Goal: Task Accomplishment & Management: Manage account settings

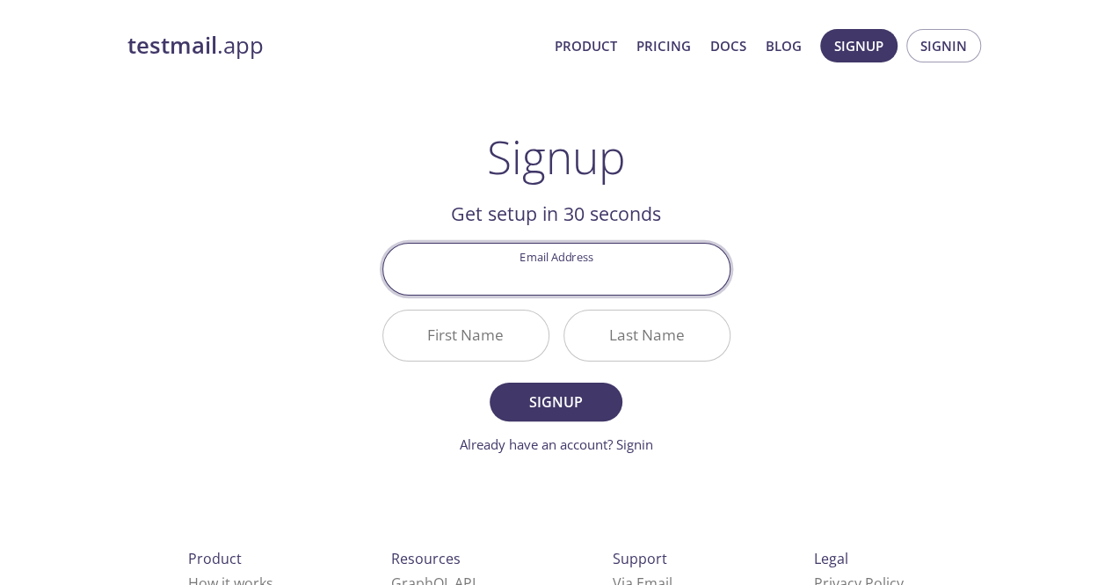
click at [631, 250] on input "Email Address" at bounding box center [556, 269] width 346 height 50
type input "[PERSON_NAME][EMAIL_ADDRESS][DOMAIN_NAME]"
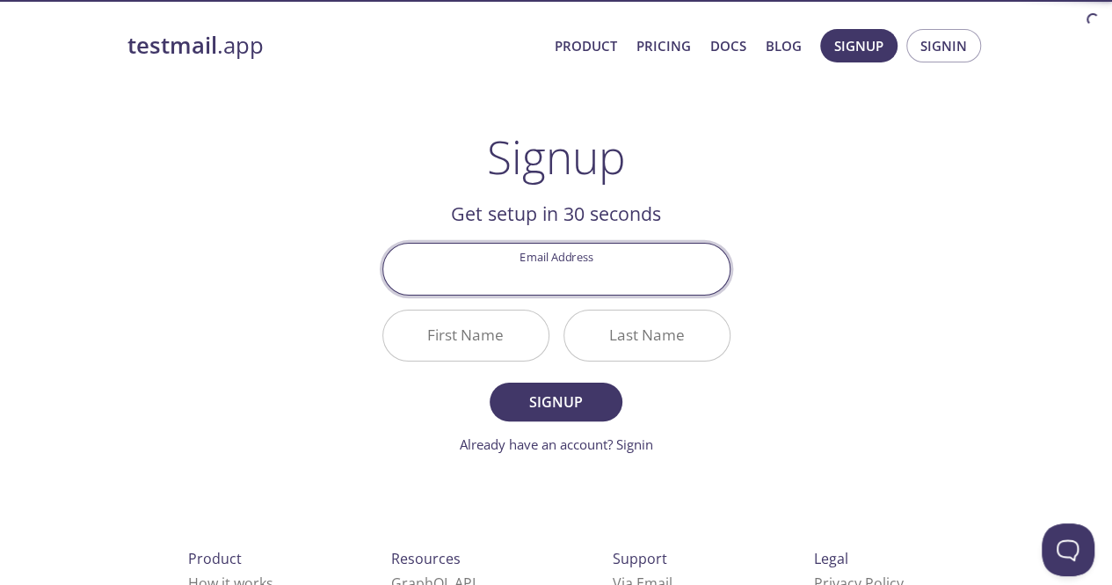
click at [668, 286] on input "Email Address" at bounding box center [556, 269] width 346 height 50
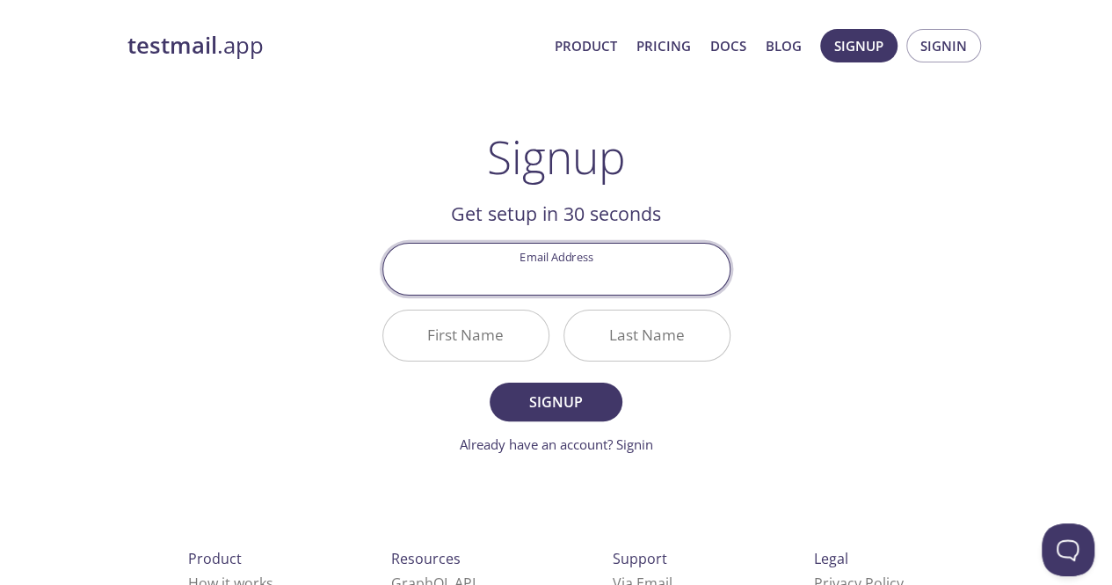
type input "[PERSON_NAME][EMAIL_ADDRESS][DOMAIN_NAME]"
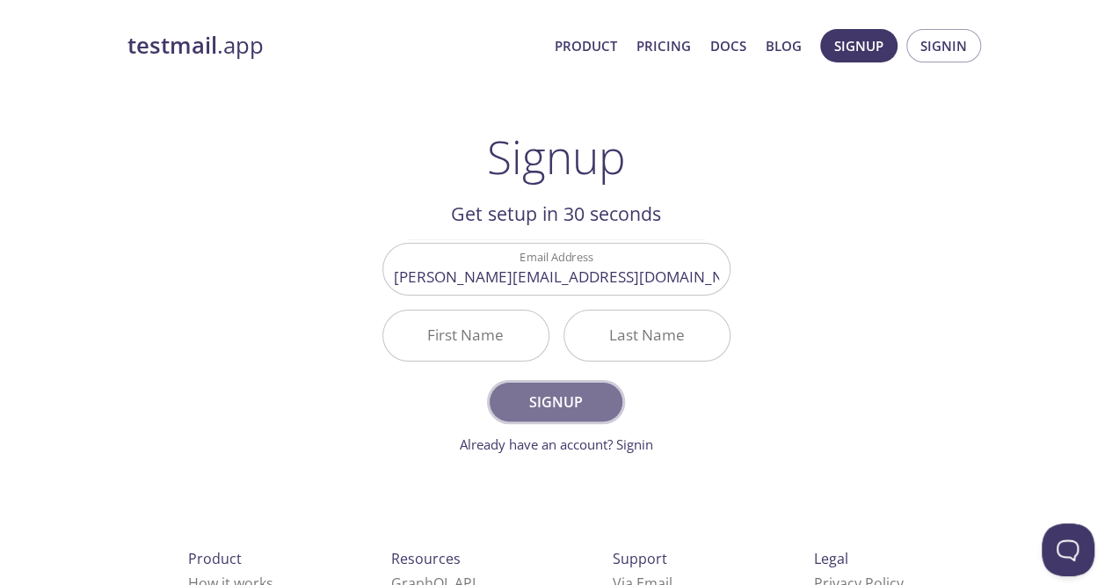
click at [541, 397] on span "Signup" at bounding box center [555, 402] width 93 height 25
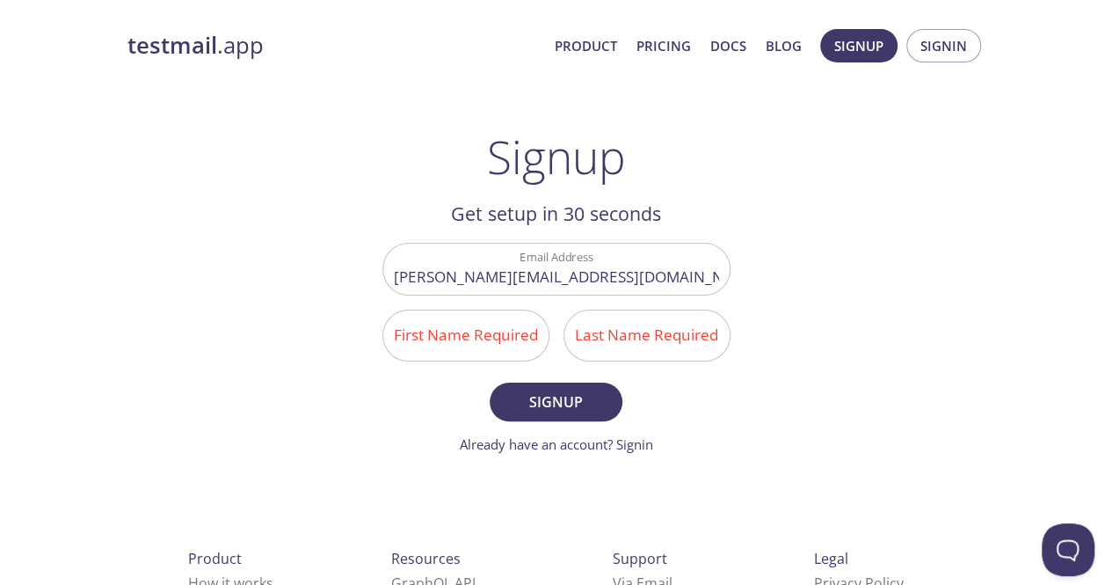
click at [512, 339] on input "First Name Required" at bounding box center [465, 335] width 165 height 50
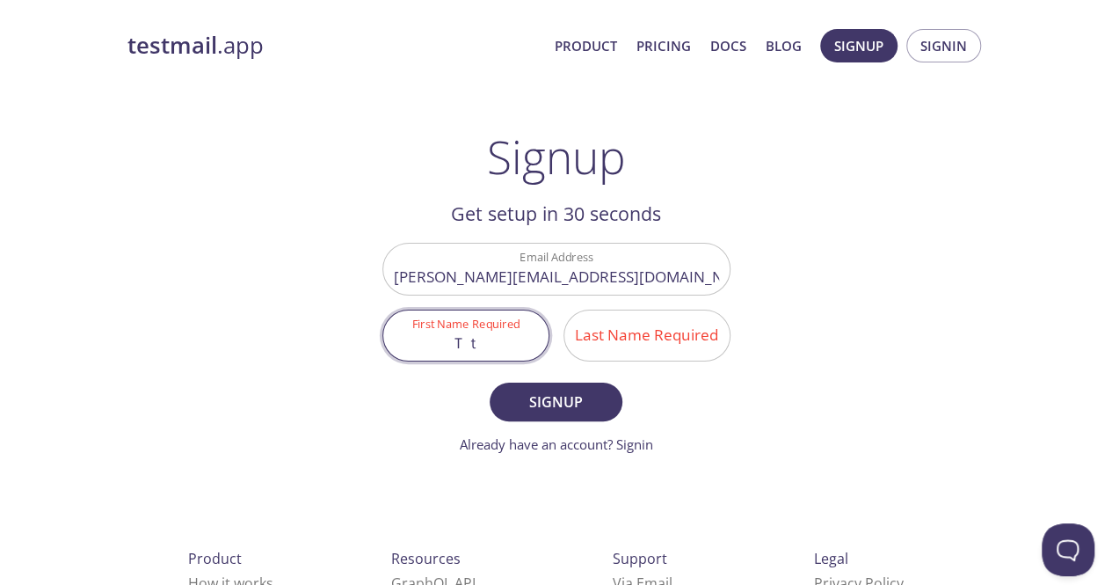
type input "Ｔ"
type input "T"
type input "Ｋ"
type input "K"
type input "[PERSON_NAME]"
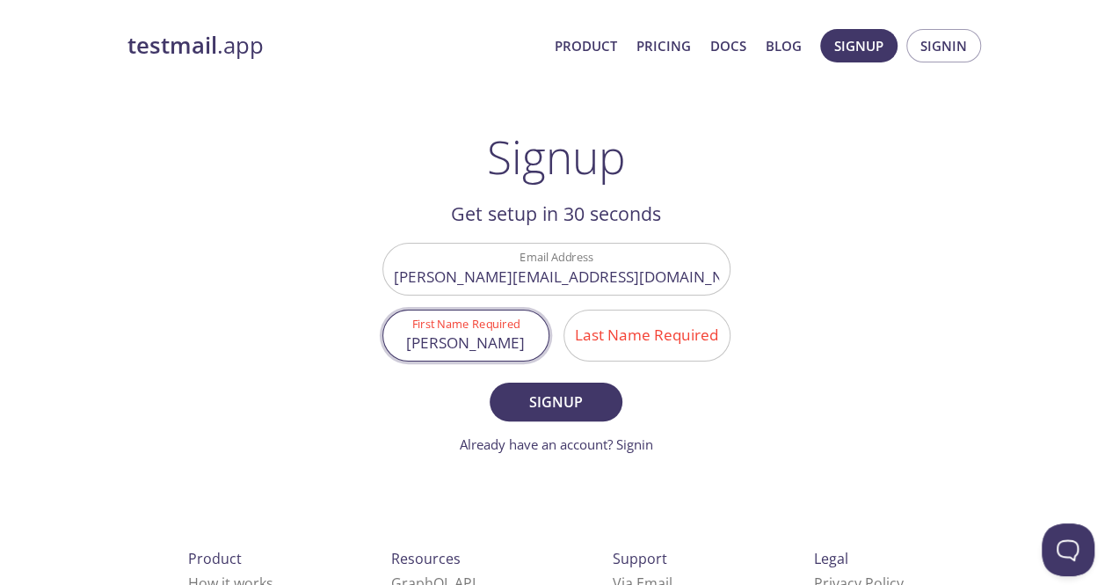
click at [662, 330] on input "Last Name Required" at bounding box center [646, 335] width 165 height 50
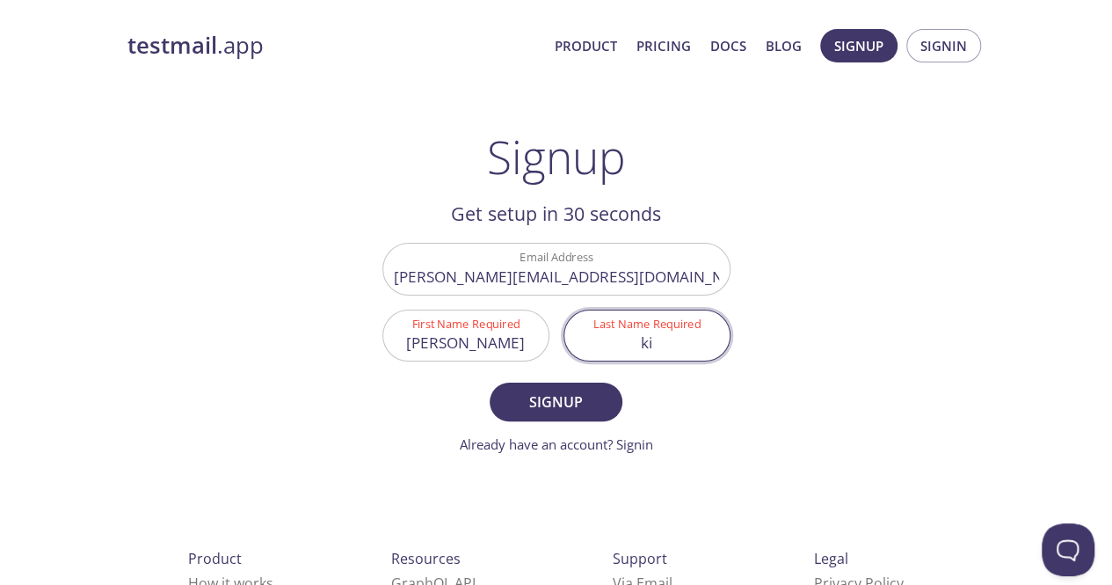
type input "k"
type input "K"
type input "[PERSON_NAME]"
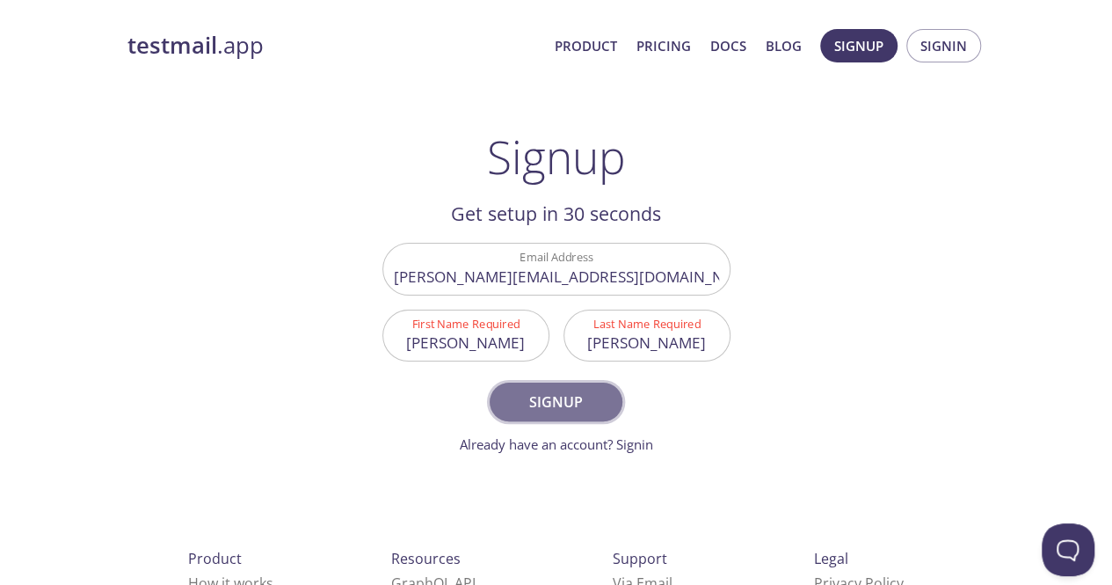
click at [571, 393] on span "Signup" at bounding box center [555, 402] width 93 height 25
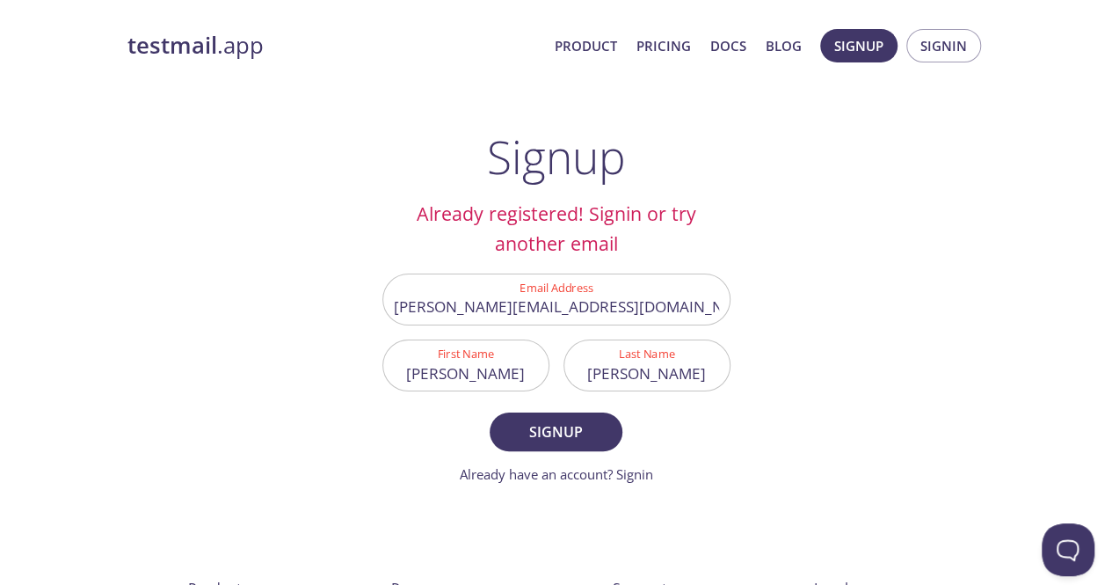
click at [509, 370] on input "Kitakami" at bounding box center [465, 365] width 165 height 50
type input "K"
type input "[PERSON_NAME]"
click at [672, 377] on input "Satoya" at bounding box center [646, 365] width 165 height 50
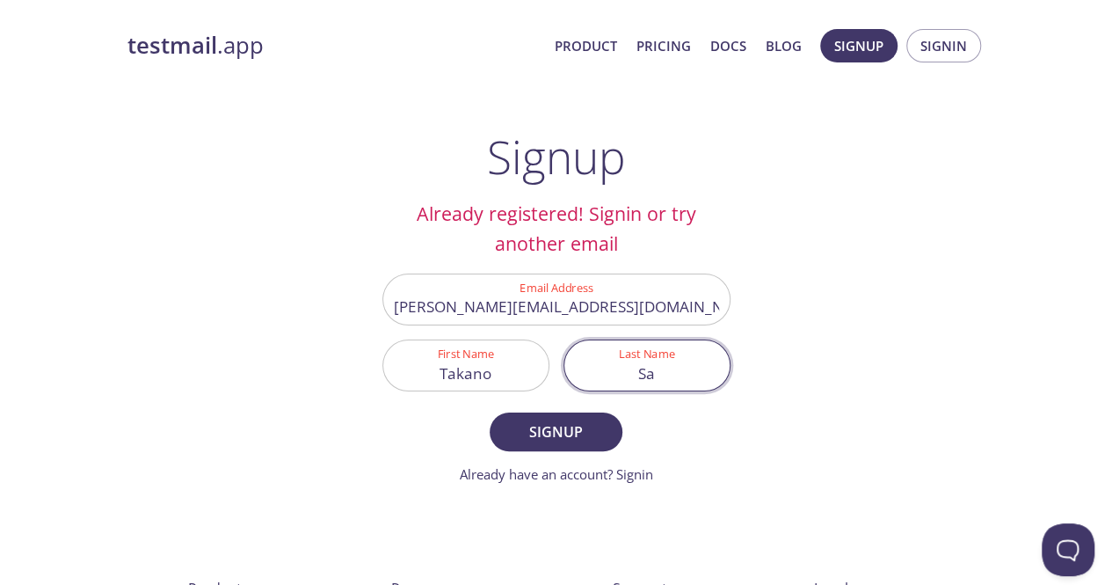
type input "S"
click at [490, 412] on button "Signup" at bounding box center [556, 431] width 132 height 39
click at [631, 368] on input "kurumi" at bounding box center [646, 365] width 165 height 50
type input "Kurumi"
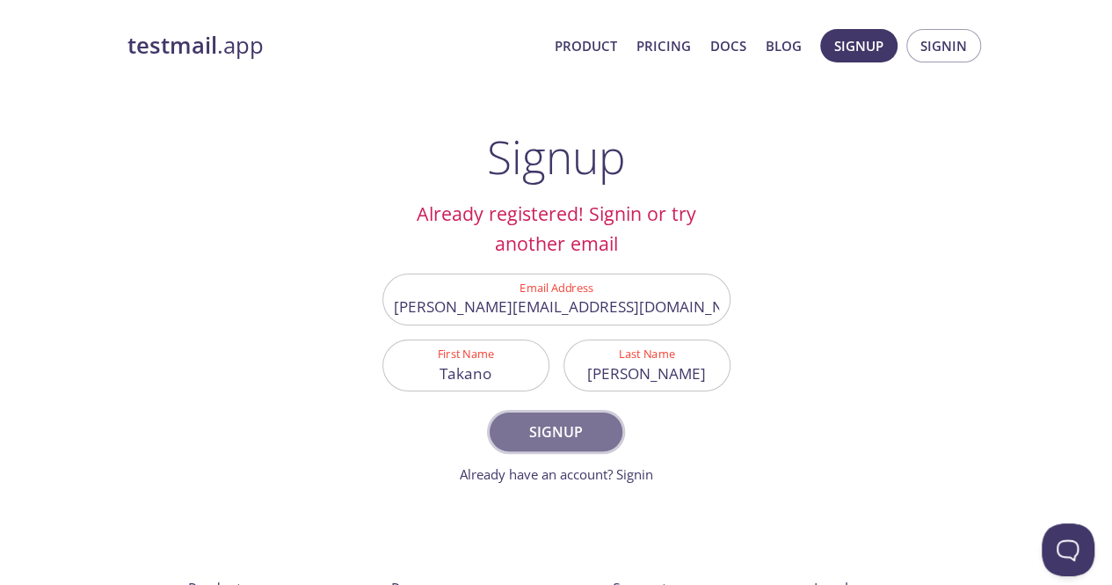
click at [564, 441] on span "Signup" at bounding box center [555, 431] width 93 height 25
click at [587, 470] on link "Already have an account? Signin" at bounding box center [556, 474] width 193 height 18
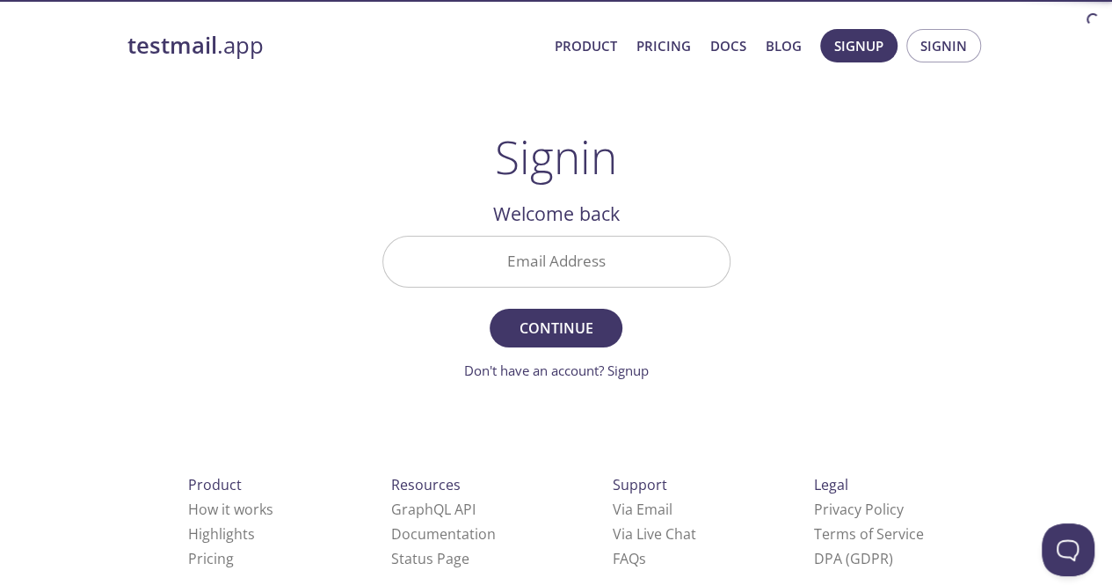
click at [615, 259] on input "Email Address" at bounding box center [556, 262] width 346 height 50
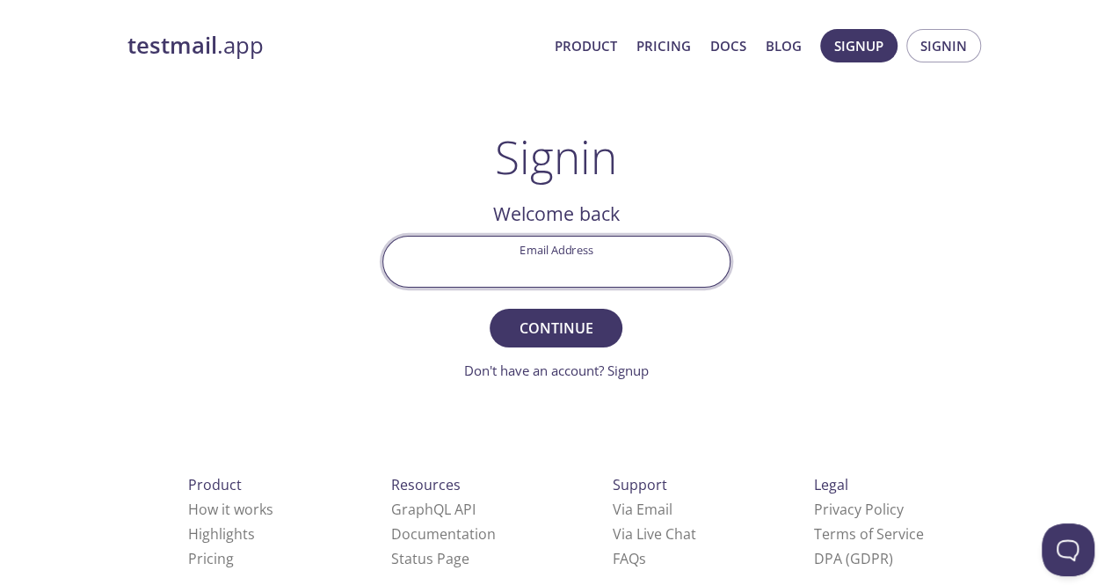
type input "[PERSON_NAME][EMAIL_ADDRESS][DOMAIN_NAME]"
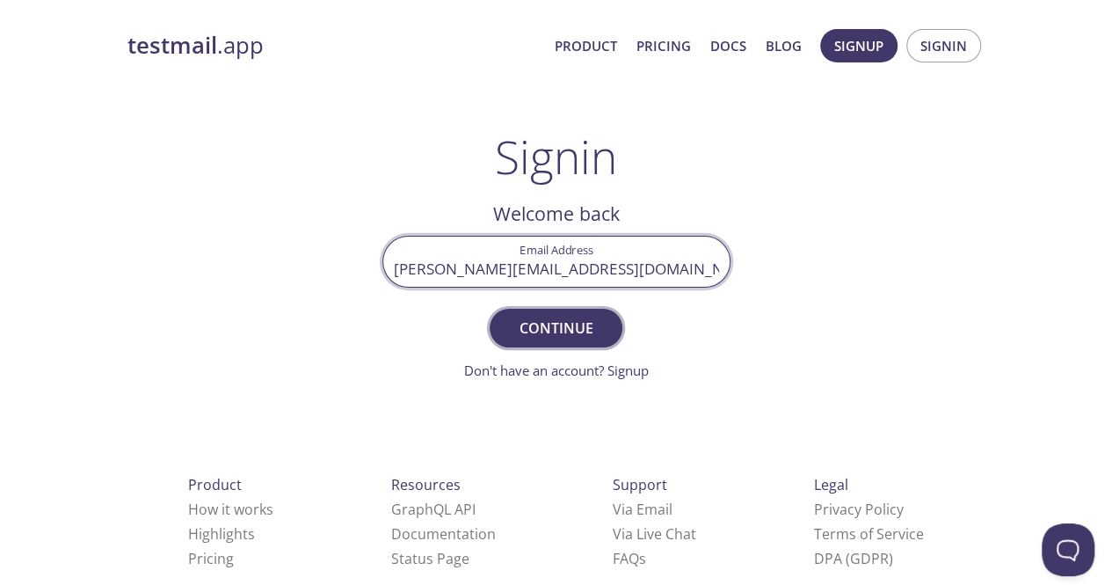
click at [575, 328] on span "Continue" at bounding box center [555, 328] width 93 height 25
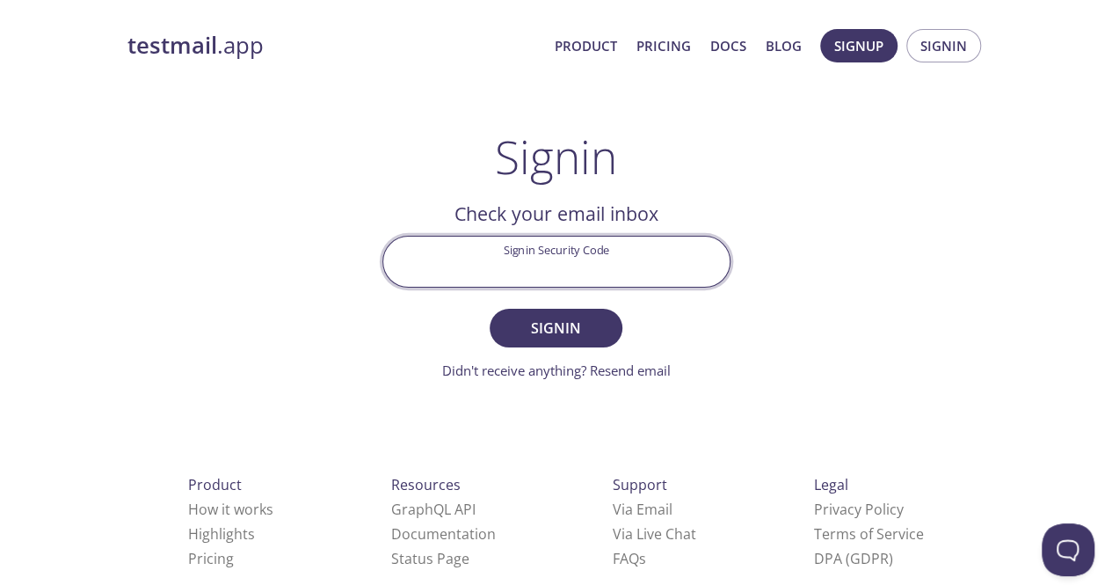
click at [601, 277] on input "Signin Security Code" at bounding box center [556, 262] width 346 height 50
click at [749, 208] on main "Signin Welcome back Email Address ryuta.watanabe0820@gmail.com Continue Don't h…" at bounding box center [556, 255] width 390 height 251
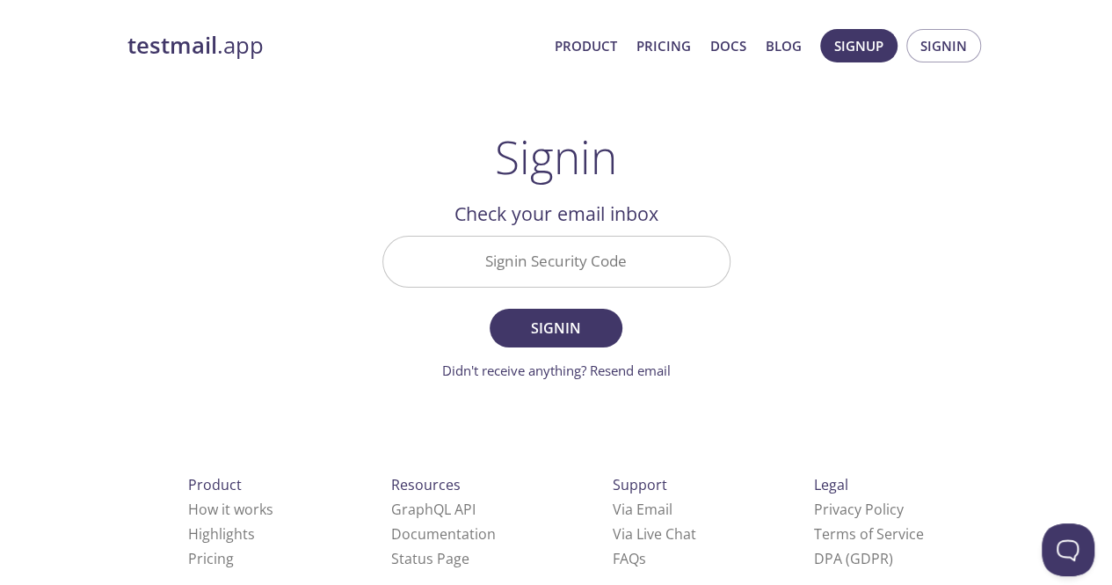
click at [614, 237] on input "Signin Security Code" at bounding box center [556, 262] width 346 height 50
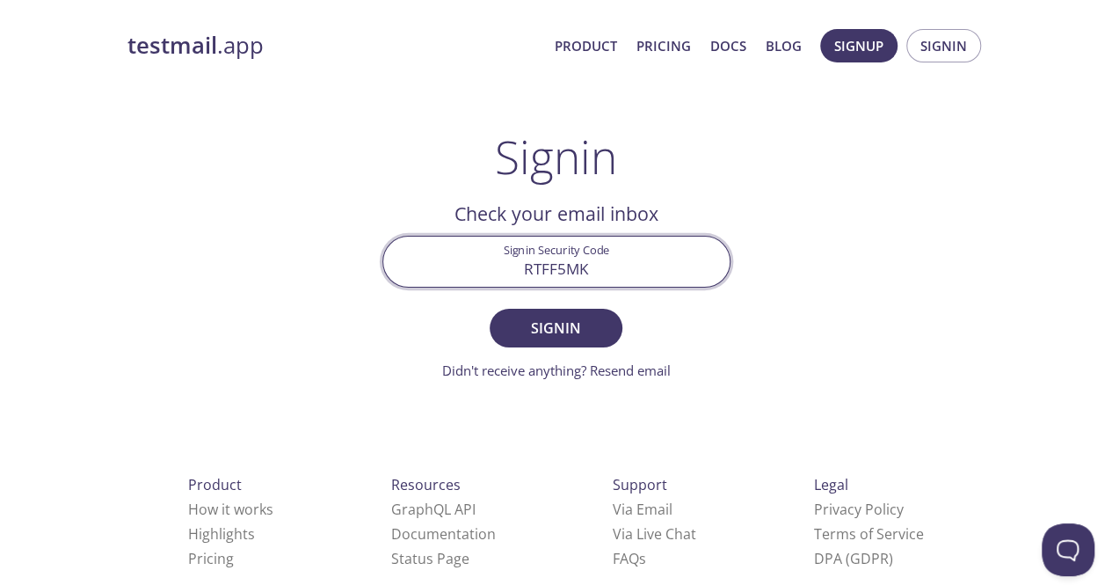
type input "RTFF5MK"
click at [490, 309] on button "Signin" at bounding box center [556, 328] width 132 height 39
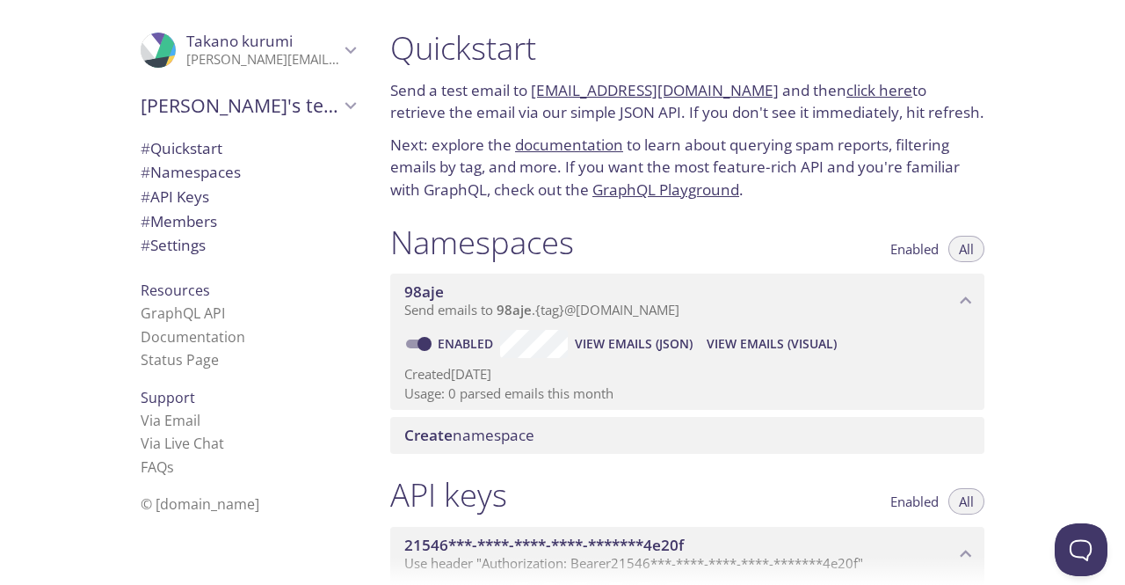
click at [510, 240] on h1 "Namespaces" at bounding box center [482, 242] width 184 height 40
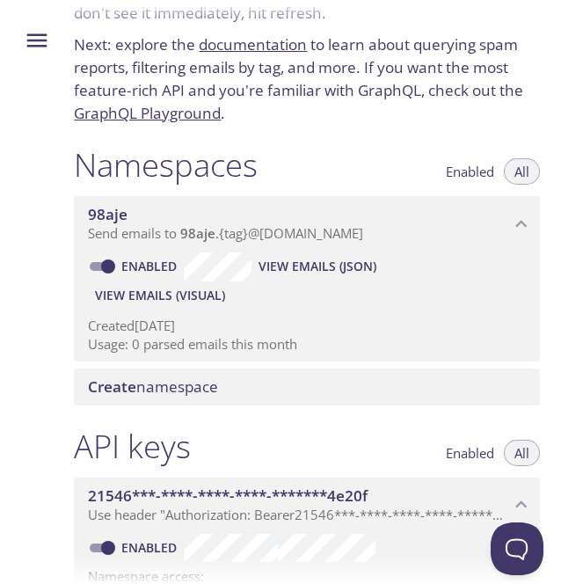
scroll to position [117, 0]
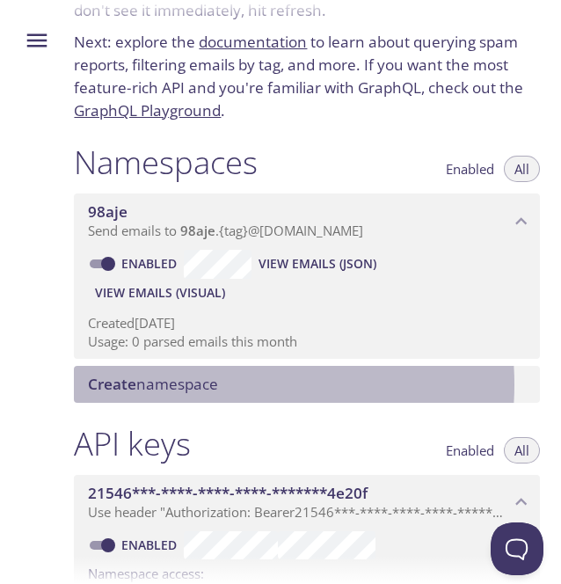
click at [218, 384] on span "Create namespace" at bounding box center [153, 384] width 130 height 20
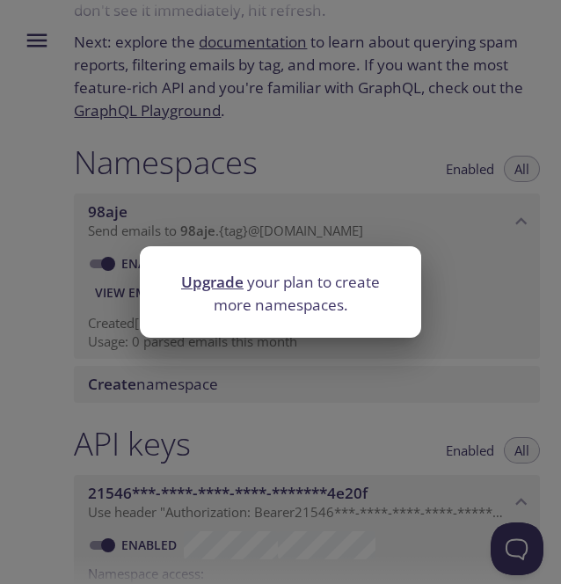
click at [209, 287] on link "Upgrade" at bounding box center [212, 282] width 62 height 20
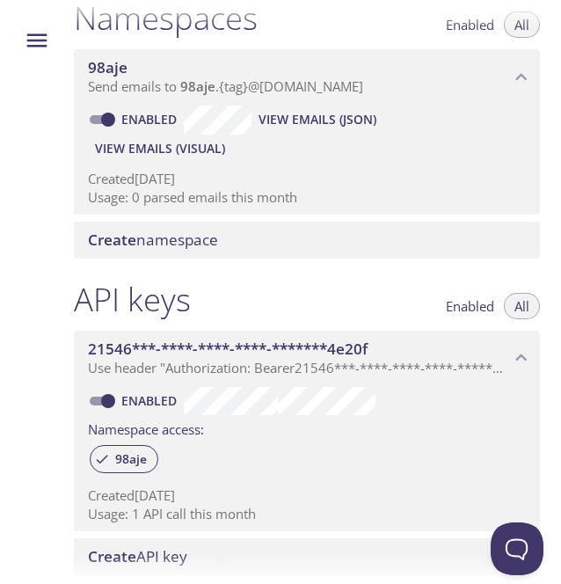
scroll to position [279, 0]
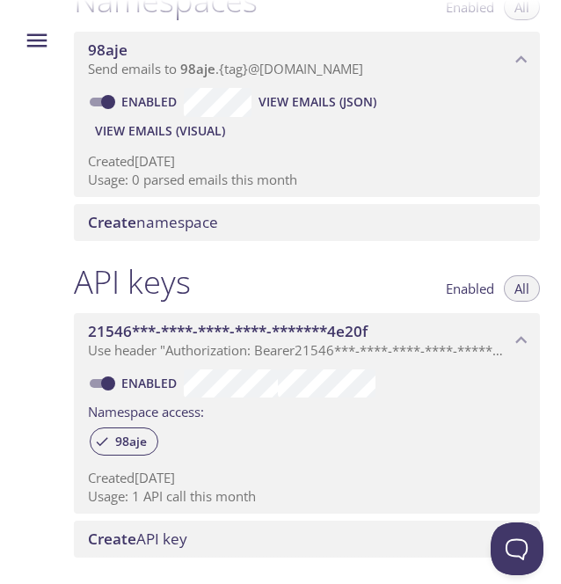
click at [234, 217] on span "Create namespace" at bounding box center [310, 222] width 445 height 19
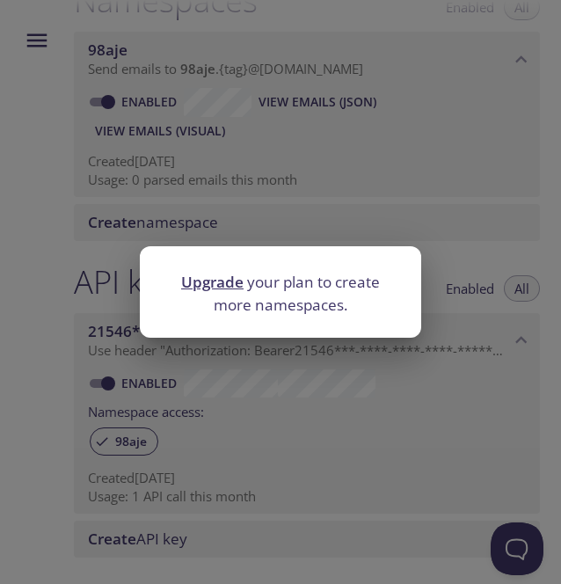
click at [295, 166] on div "Upgrade your plan to create more namespaces." at bounding box center [280, 292] width 561 height 584
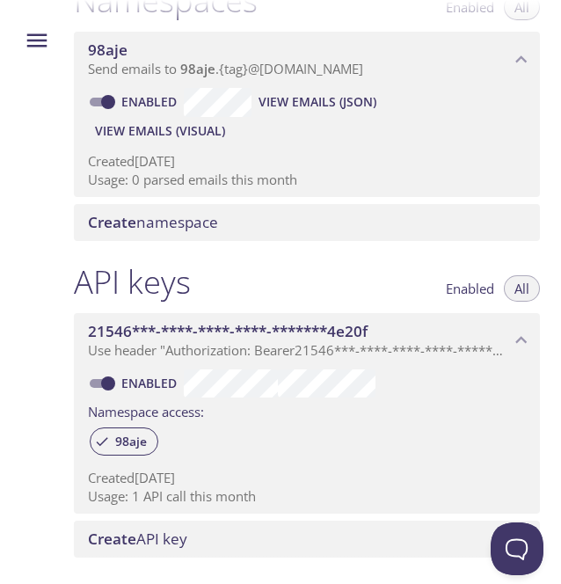
click at [225, 137] on span "View Emails (Visual)" at bounding box center [160, 130] width 130 height 21
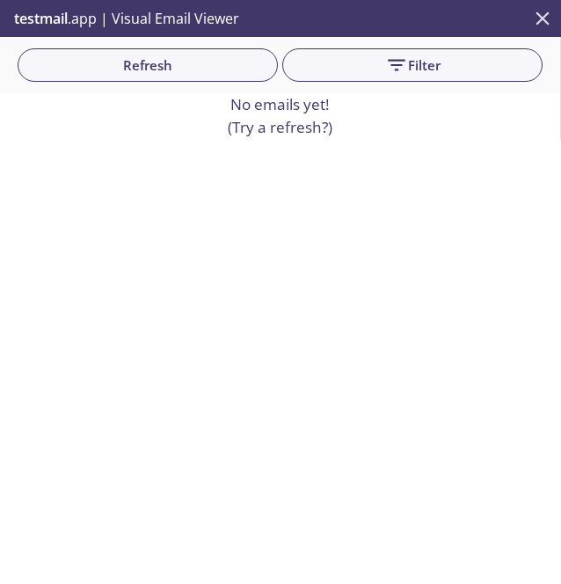
click at [536, 14] on icon "close" at bounding box center [542, 18] width 23 height 23
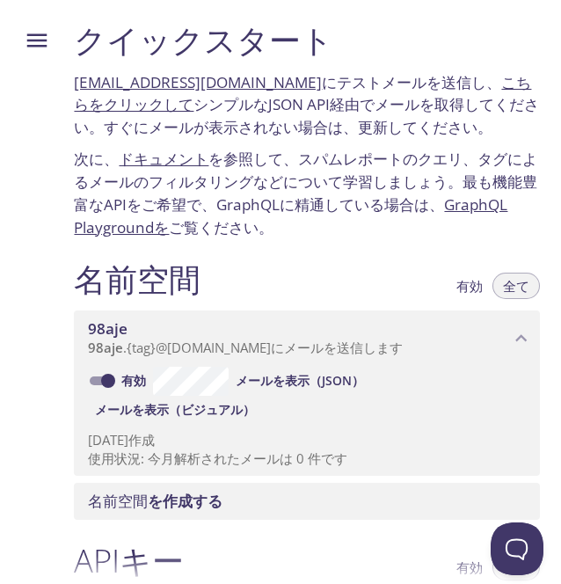
click at [273, 228] on font "ご覧ください。" at bounding box center [221, 227] width 105 height 20
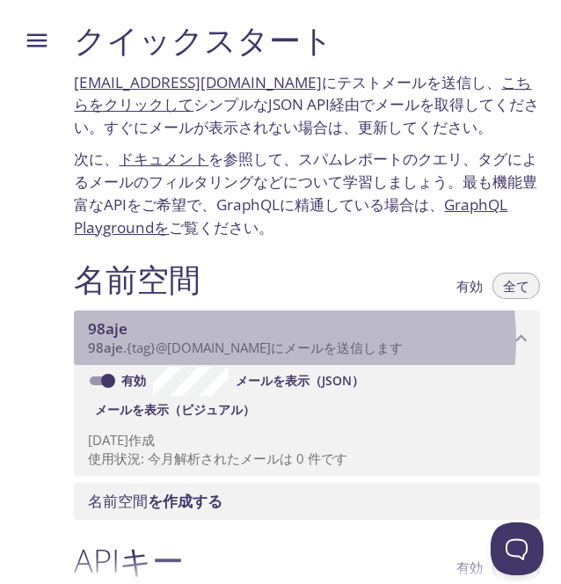
click at [271, 340] on font "@[DOMAIN_NAME]" at bounding box center [213, 348] width 115 height 18
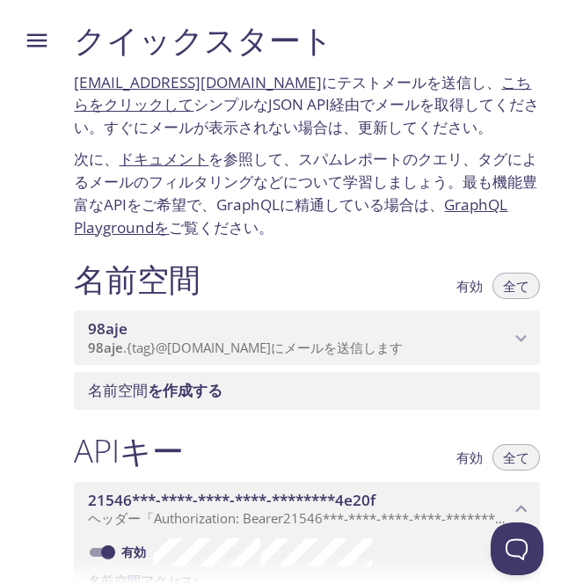
click at [271, 340] on font "@[DOMAIN_NAME]" at bounding box center [213, 348] width 115 height 18
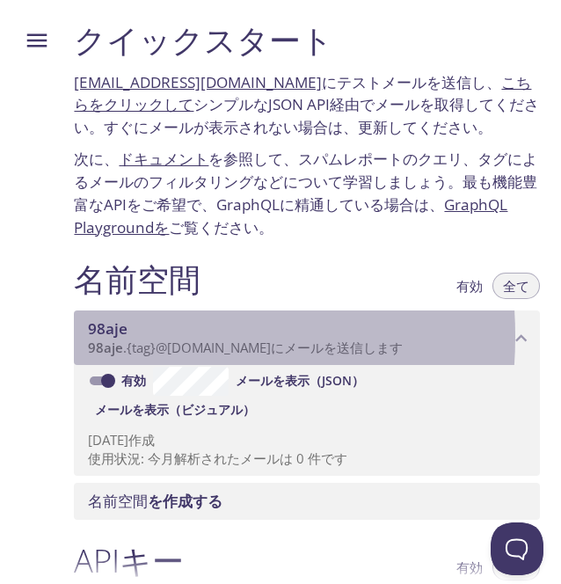
click at [113, 337] on font "98aje" at bounding box center [108, 328] width 40 height 20
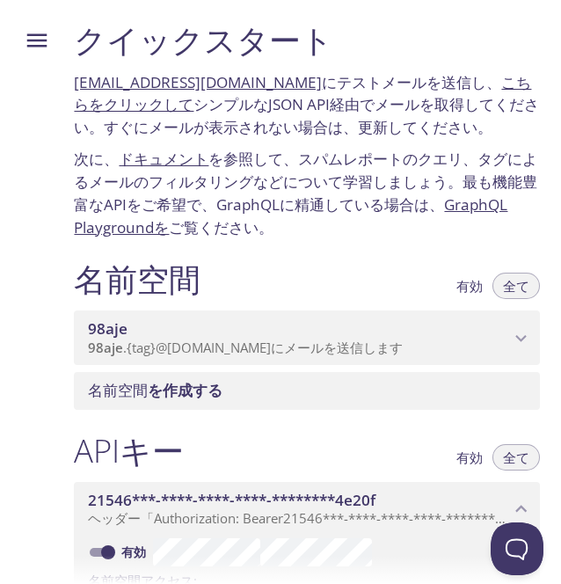
click at [199, 390] on font "を作成する" at bounding box center [185, 390] width 75 height 20
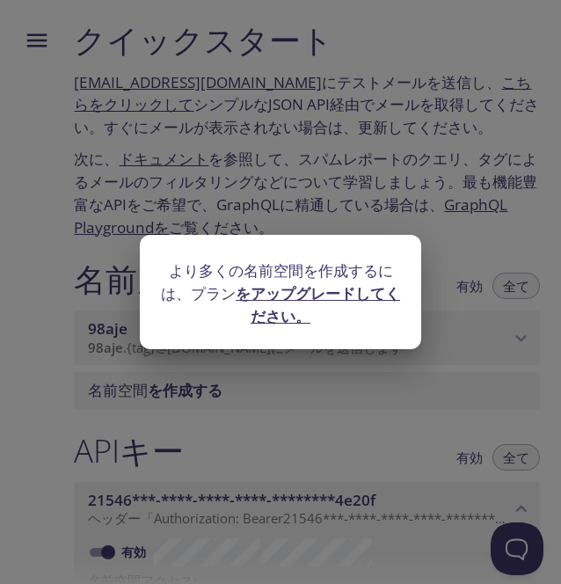
click at [330, 361] on div "より多くの名前空間を作成するには、プラン をアップグレードしてください。" at bounding box center [280, 292] width 561 height 584
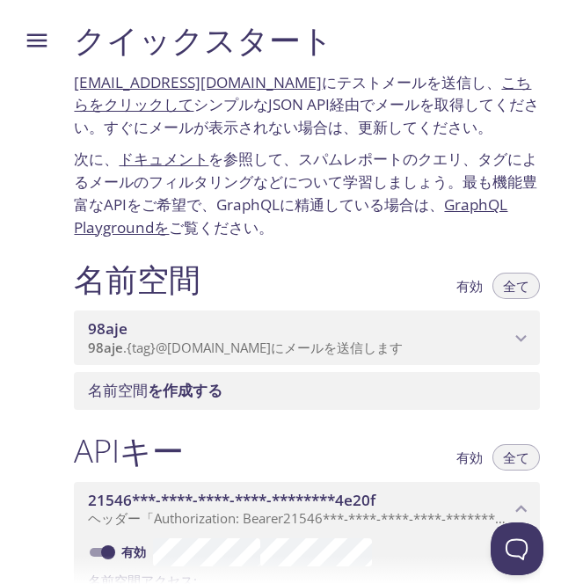
click at [331, 353] on font "にメールを送信します" at bounding box center [337, 348] width 132 height 18
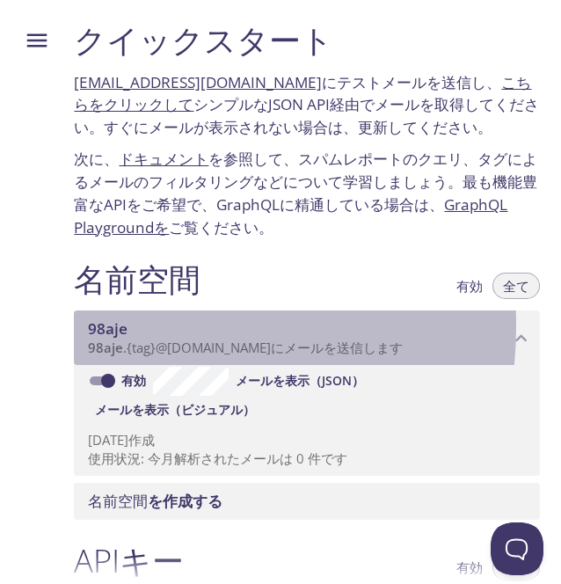
click at [123, 326] on font "98aje" at bounding box center [108, 328] width 40 height 20
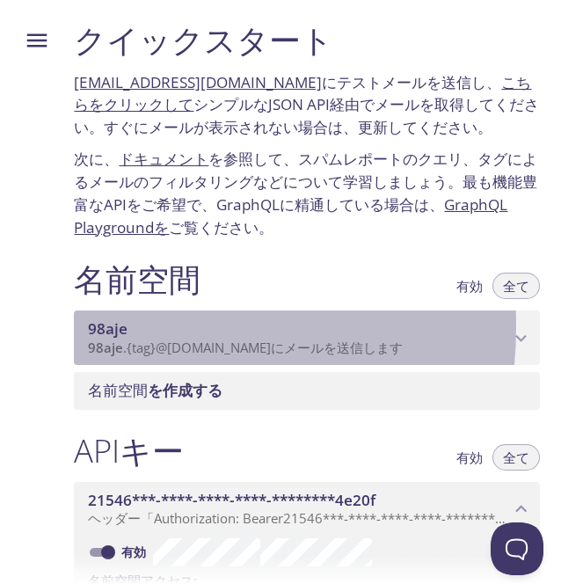
click at [123, 327] on font "98aje" at bounding box center [108, 328] width 40 height 20
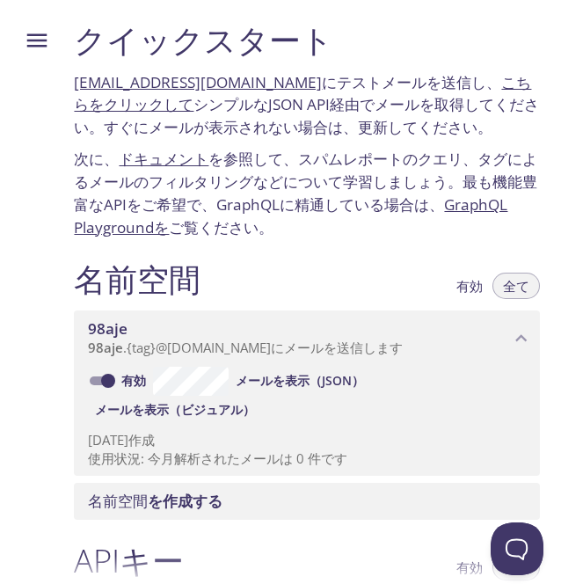
click at [120, 381] on input "有効" at bounding box center [107, 380] width 63 height 21
click at [113, 382] on span at bounding box center [101, 380] width 23 height 9
click at [120, 383] on input "無効" at bounding box center [93, 380] width 63 height 21
checkbox input "true"
click at [314, 384] on font "メールを表示（JSON）" at bounding box center [300, 380] width 128 height 17
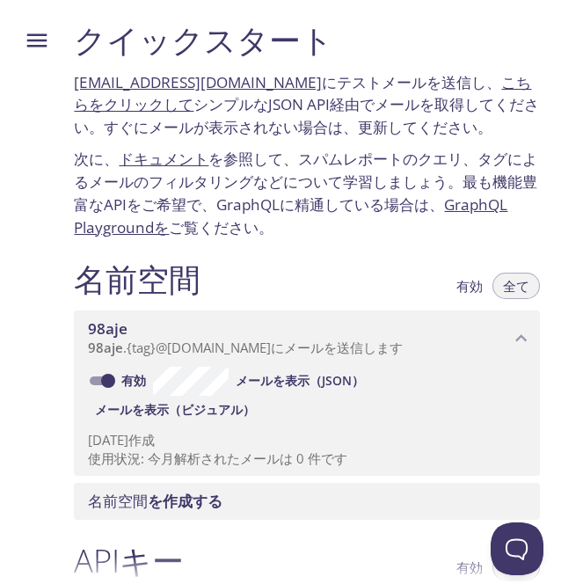
click at [238, 353] on font "@[DOMAIN_NAME]" at bounding box center [213, 348] width 115 height 18
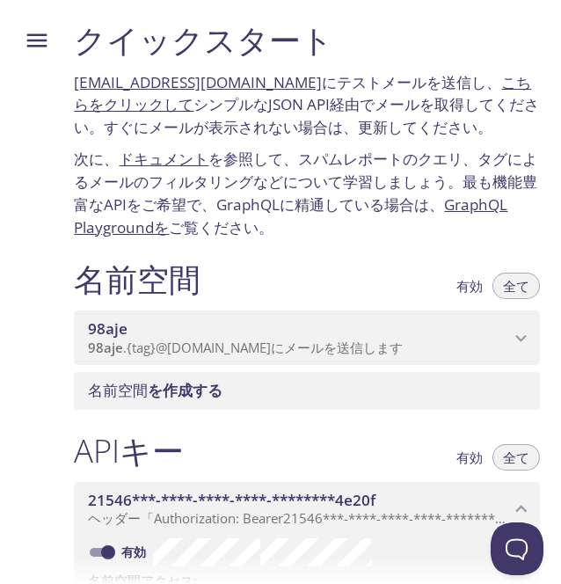
click at [238, 353] on font "@[DOMAIN_NAME]" at bounding box center [213, 348] width 115 height 18
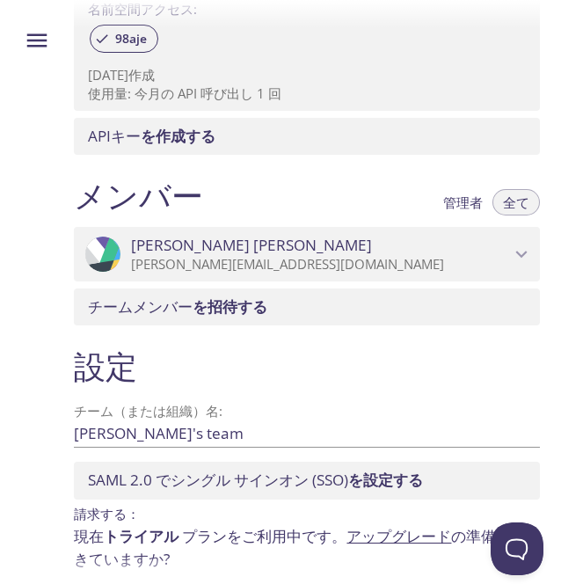
scroll to position [747, 0]
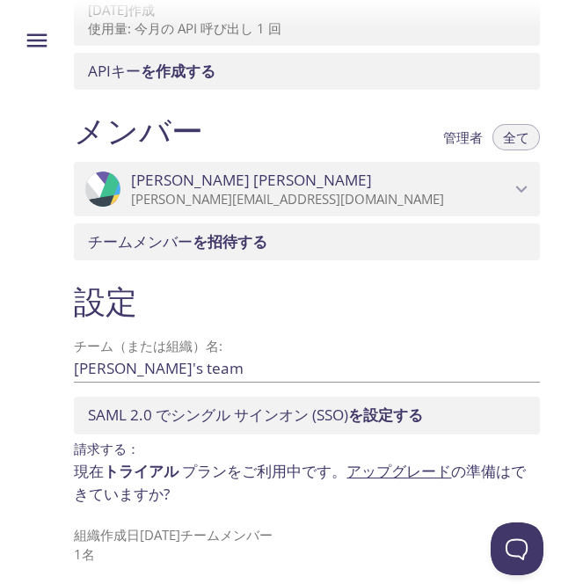
click at [300, 115] on div "メンバー 管理者 全て" at bounding box center [307, 133] width 466 height 44
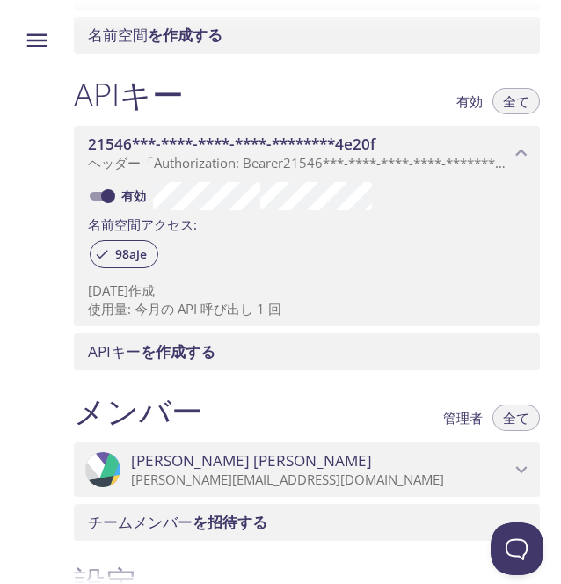
scroll to position [0, 0]
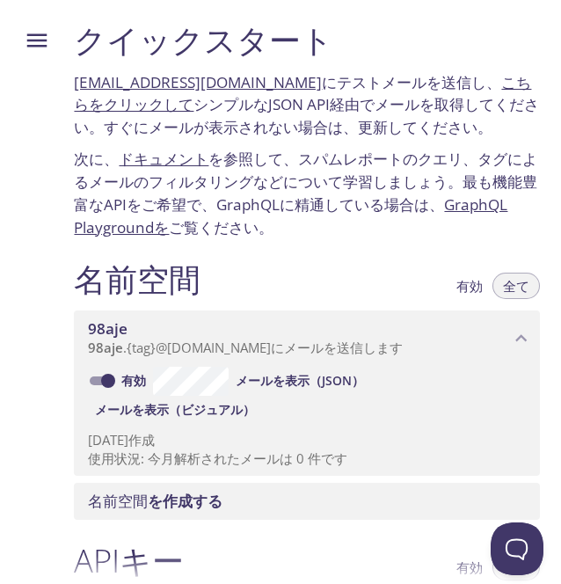
click at [49, 42] on icon "メニュー" at bounding box center [37, 40] width 26 height 26
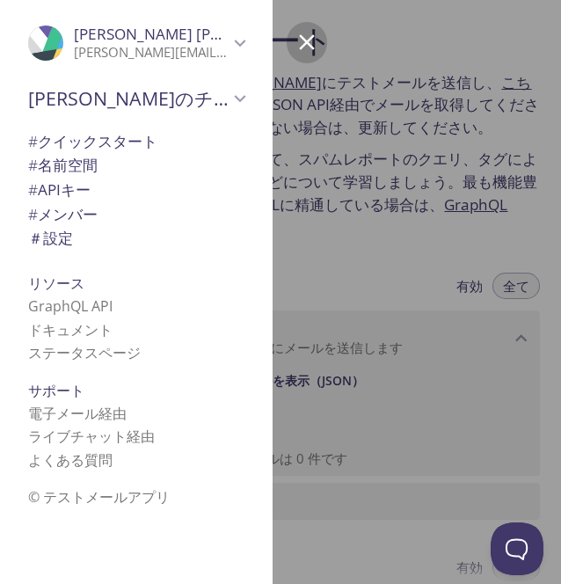
click at [329, 223] on div at bounding box center [340, 292] width 561 height 584
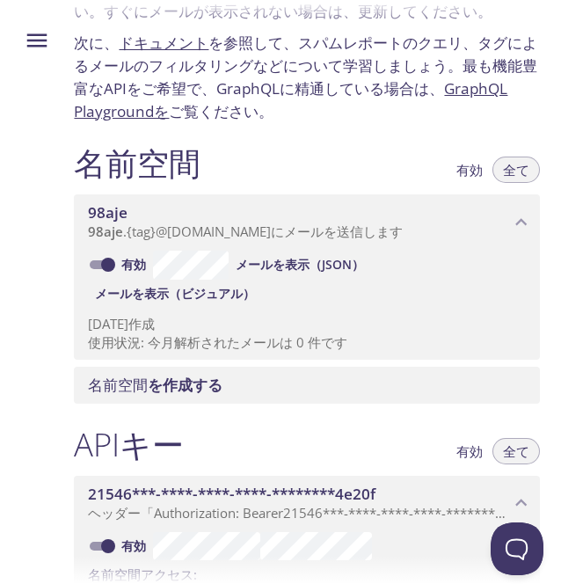
scroll to position [135, 0]
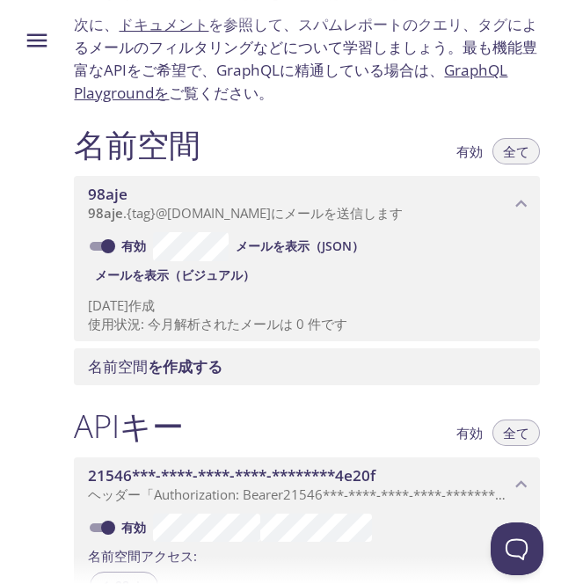
click at [461, 153] on font "有効" at bounding box center [469, 151] width 26 height 18
click at [503, 149] on font "全て" at bounding box center [516, 151] width 26 height 18
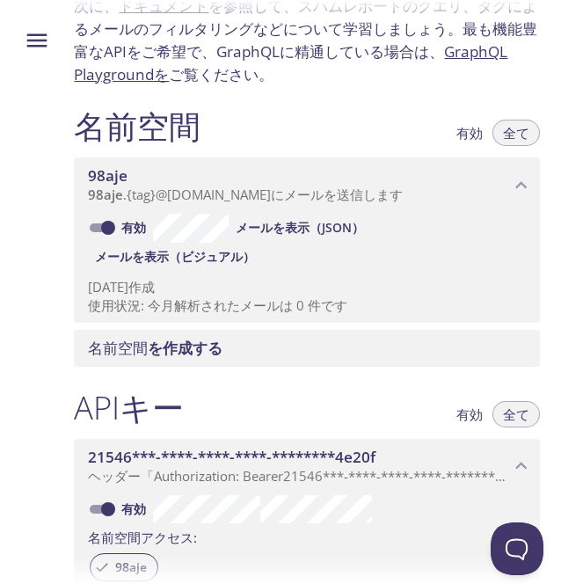
scroll to position [148, 0]
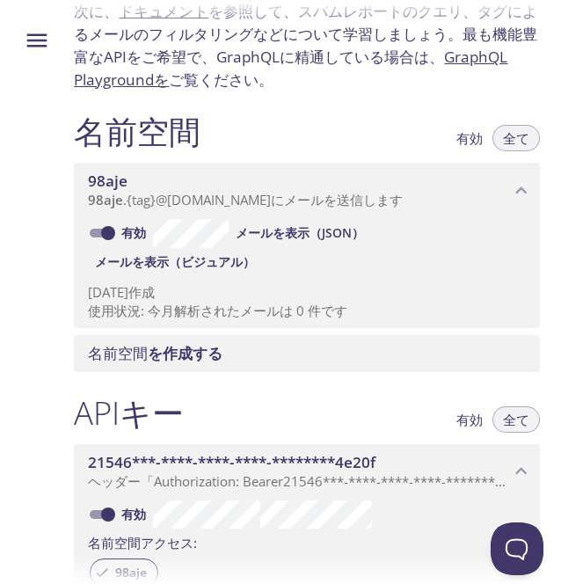
click at [189, 255] on font "メールを表示（ビジュアル）" at bounding box center [175, 261] width 160 height 17
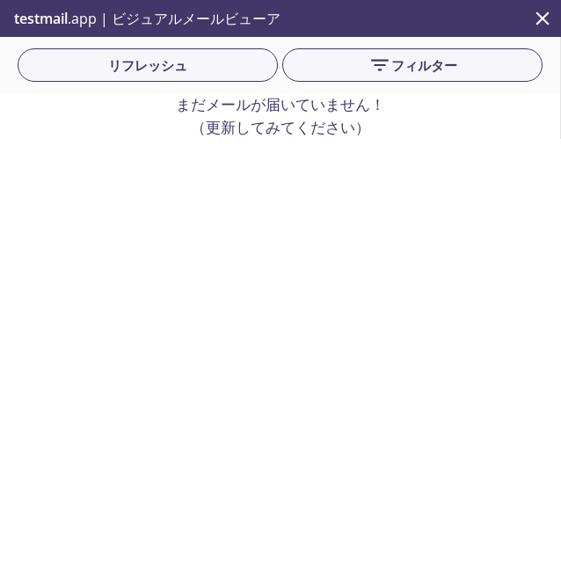
click at [540, 14] on icon "近い" at bounding box center [542, 18] width 23 height 23
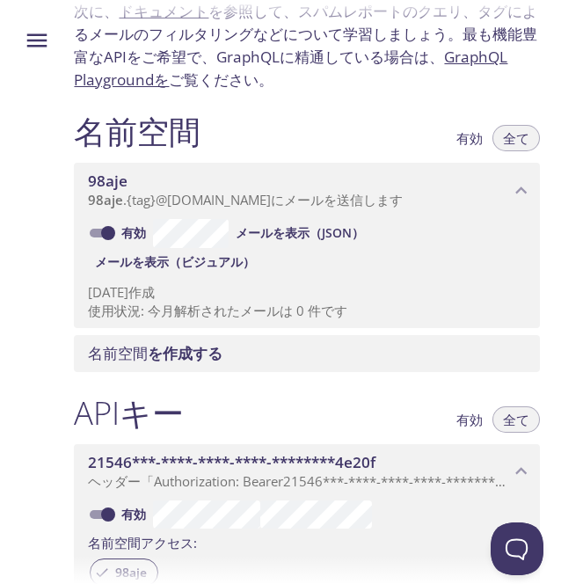
click at [192, 191] on font "@[DOMAIN_NAME]" at bounding box center [213, 200] width 115 height 18
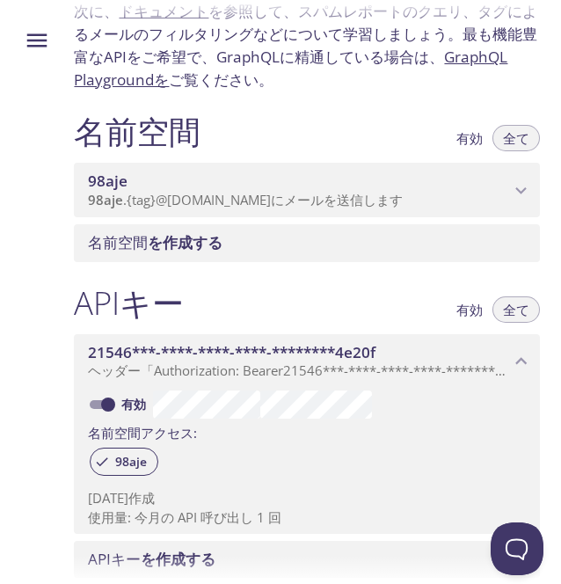
click at [192, 191] on font "@[DOMAIN_NAME]" at bounding box center [213, 200] width 115 height 18
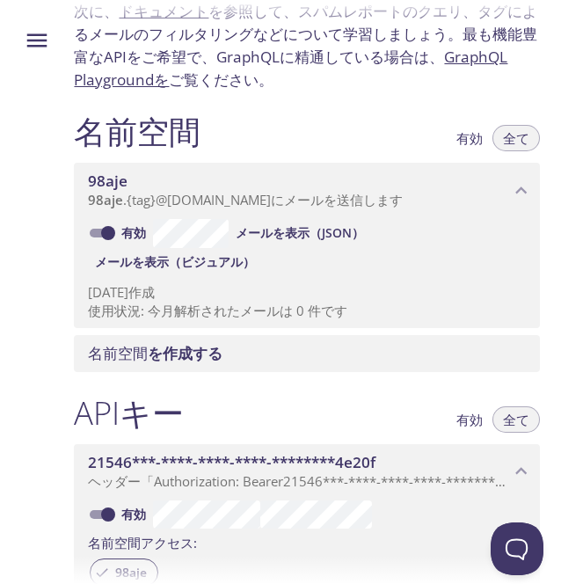
click at [170, 280] on div "2025年9月18日 作成 使用状況: 今月解析されたメールは 0 件です" at bounding box center [307, 298] width 438 height 45
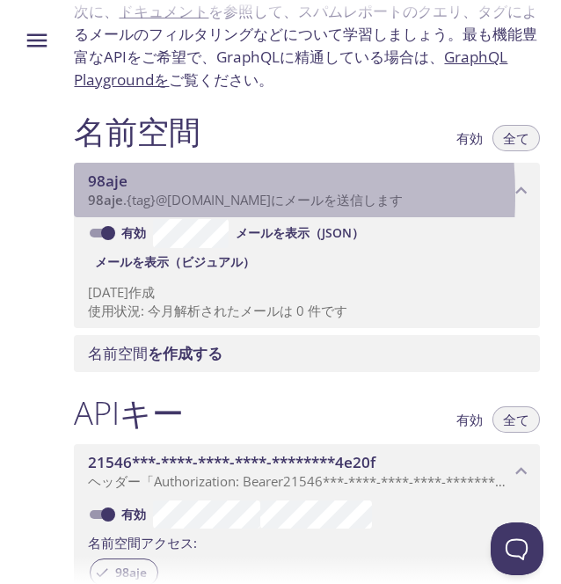
drag, startPoint x: 100, startPoint y: 196, endPoint x: 206, endPoint y: 196, distance: 105.5
click at [206, 196] on div "98aje 98aje . {tag} @inbox.testmail.app にメールを送信します" at bounding box center [307, 190] width 466 height 55
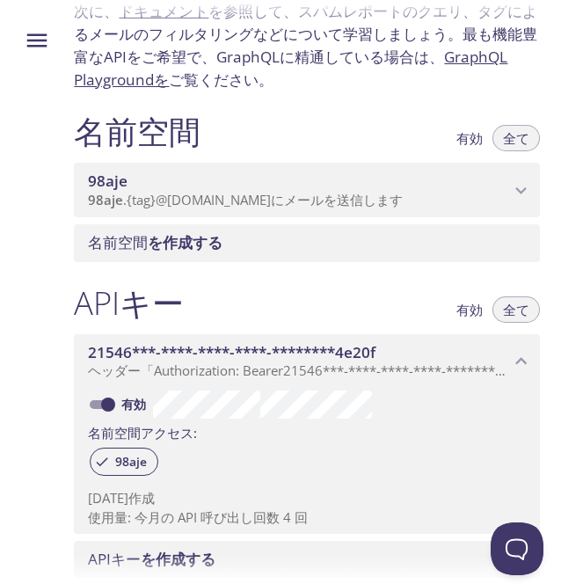
click at [234, 194] on font "@[DOMAIN_NAME]" at bounding box center [213, 200] width 115 height 18
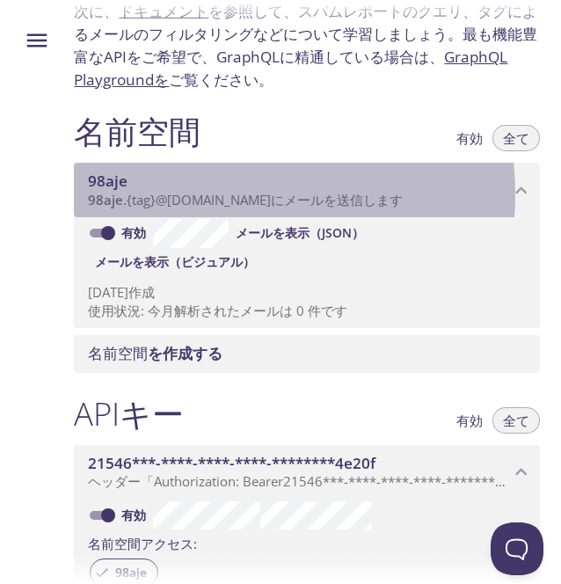
click at [234, 194] on font "@[DOMAIN_NAME]" at bounding box center [213, 200] width 115 height 18
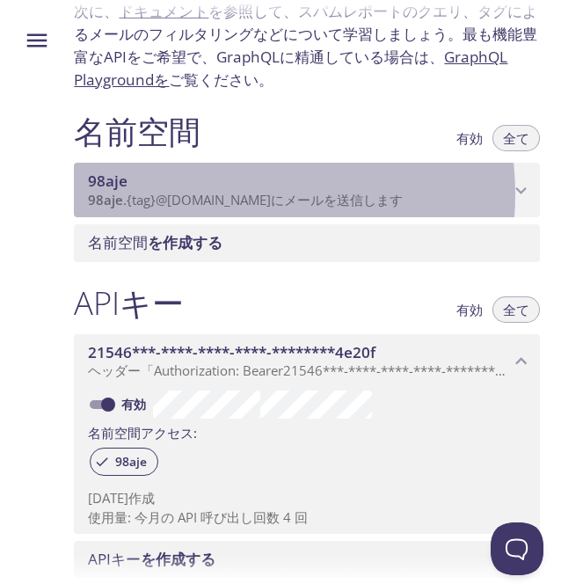
click at [234, 194] on font "@[DOMAIN_NAME]" at bounding box center [213, 200] width 115 height 18
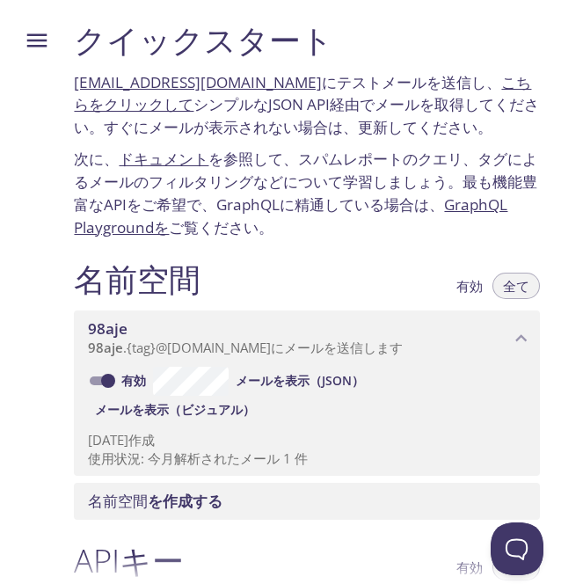
click at [157, 82] on font "[EMAIL_ADDRESS][DOMAIN_NAME]" at bounding box center [198, 82] width 248 height 20
click at [466, 189] on font "を参照して、スパムレポートのクエリ、タグによるメールのフィルタリングなどについて学習しましょう。最も機能豊富なAPIをご希望で、GraphQLに精通している場…" at bounding box center [305, 181] width 463 height 65
click at [333, 178] on font "を参照して、スパムレポートのクエリ、タグによるメールのフィルタリングなどについて学習しましょう。最も機能豊富なAPIをご希望で、GraphQLに精通している場…" at bounding box center [305, 181] width 463 height 65
click at [55, 31] on button "メニュー" at bounding box center [37, 41] width 46 height 46
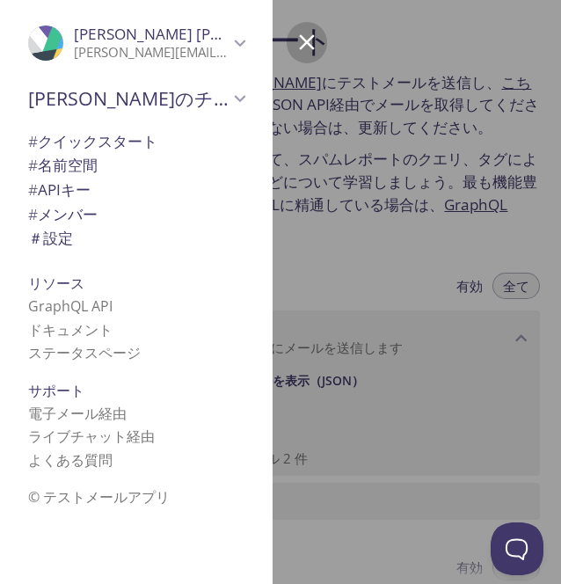
click at [322, 236] on div at bounding box center [340, 292] width 561 height 584
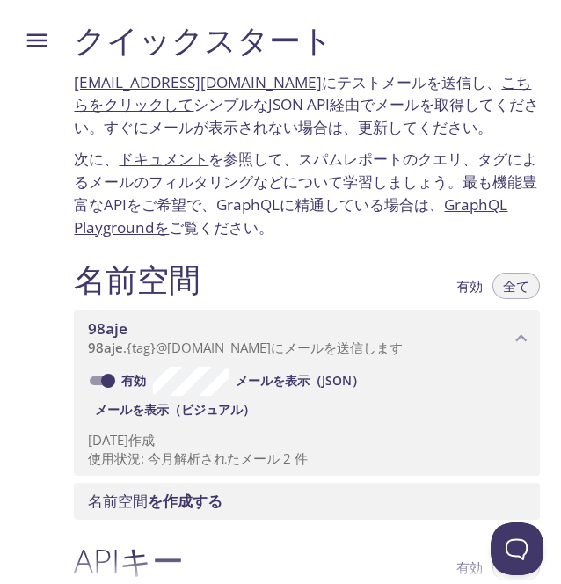
click at [499, 83] on font "こちらをクリックして" at bounding box center [302, 93] width 457 height 43
click at [197, 152] on font "ドキュメント" at bounding box center [164, 159] width 90 height 20
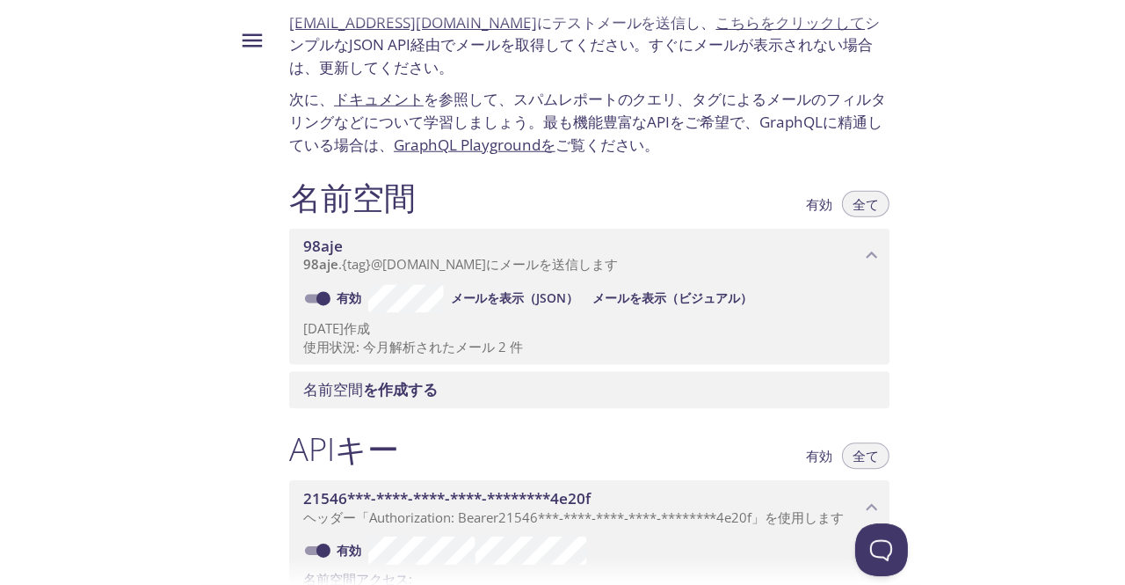
scroll to position [40, 0]
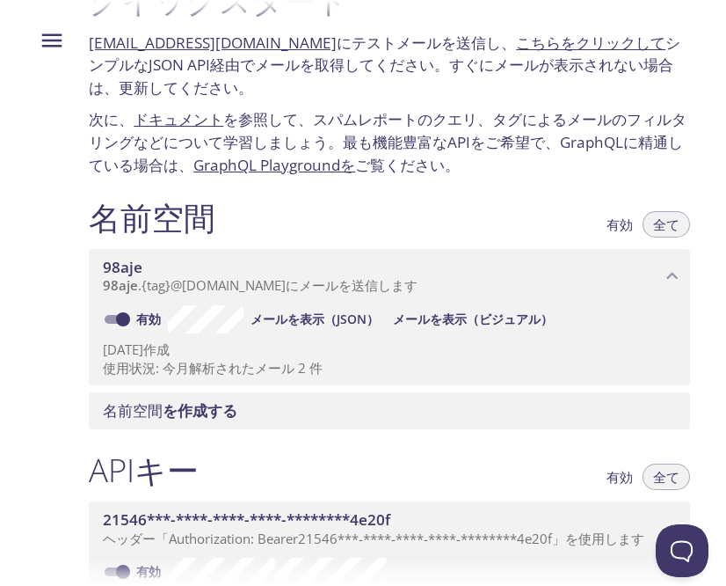
click at [298, 361] on font "使用状況: 今月解析されたメール 2 件" at bounding box center [213, 368] width 220 height 18
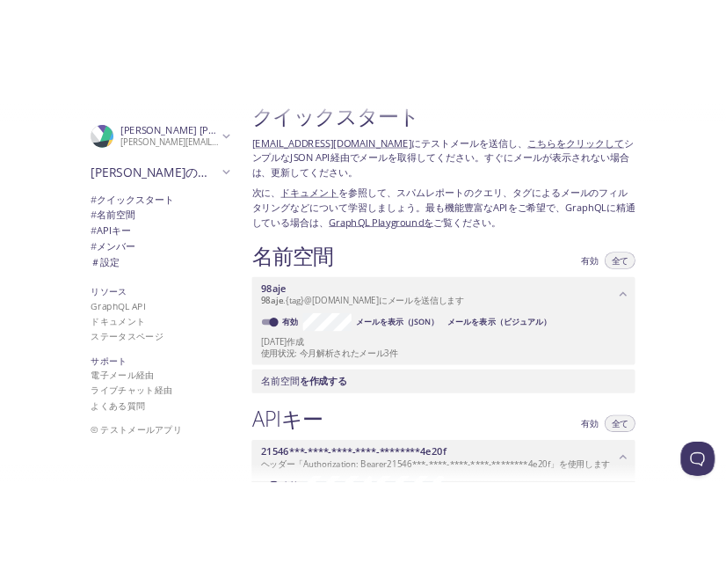
scroll to position [0, 0]
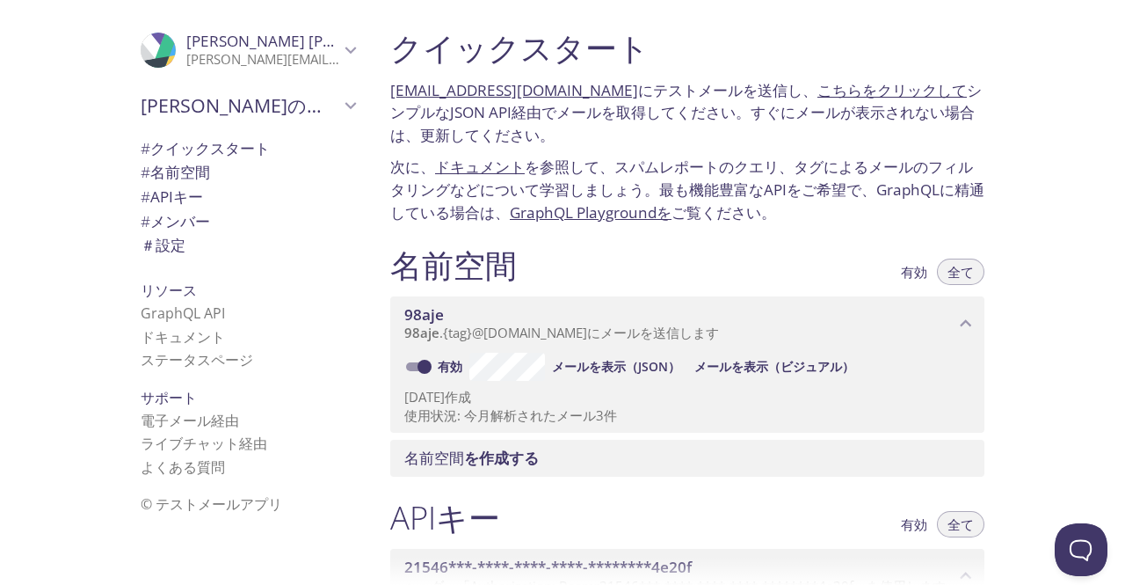
click at [560, 91] on font "こちらをクリックして" at bounding box center [892, 90] width 149 height 20
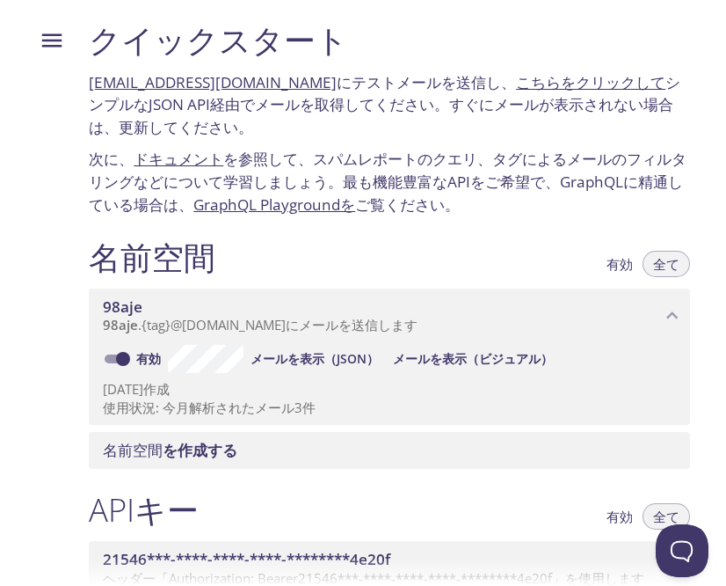
click at [15, 71] on div at bounding box center [45, 293] width 60 height 586
drag, startPoint x: 14, startPoint y: 71, endPoint x: 4, endPoint y: 73, distance: 10.7
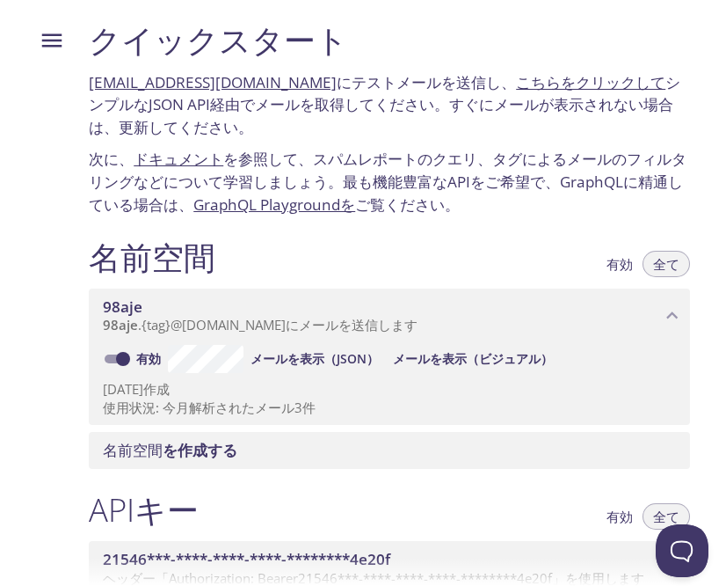
click at [4, 73] on div at bounding box center [37, 293] width 75 height 586
